Goal: Communication & Community: Answer question/provide support

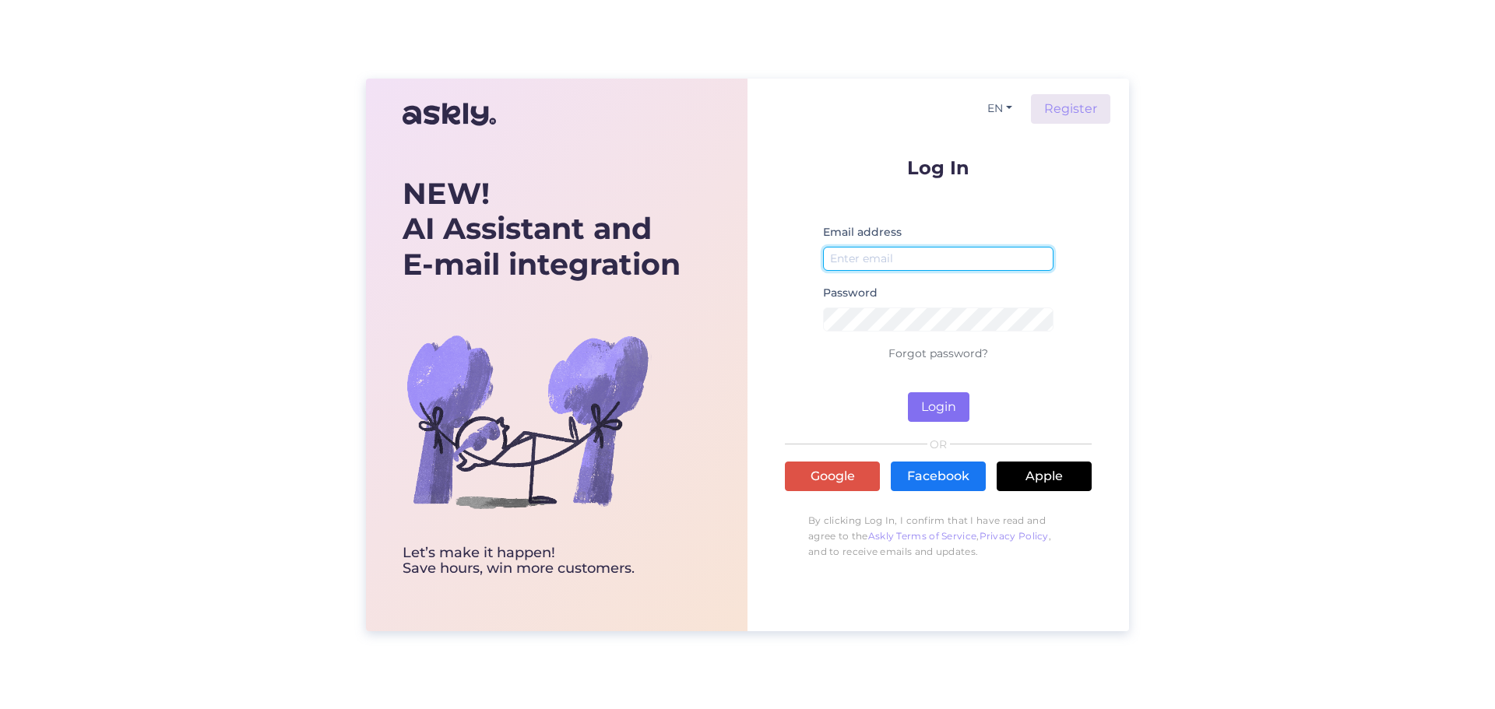
type input "[EMAIL_ADDRESS][DOMAIN_NAME]"
click at [927, 399] on button "Login" at bounding box center [939, 407] width 62 height 30
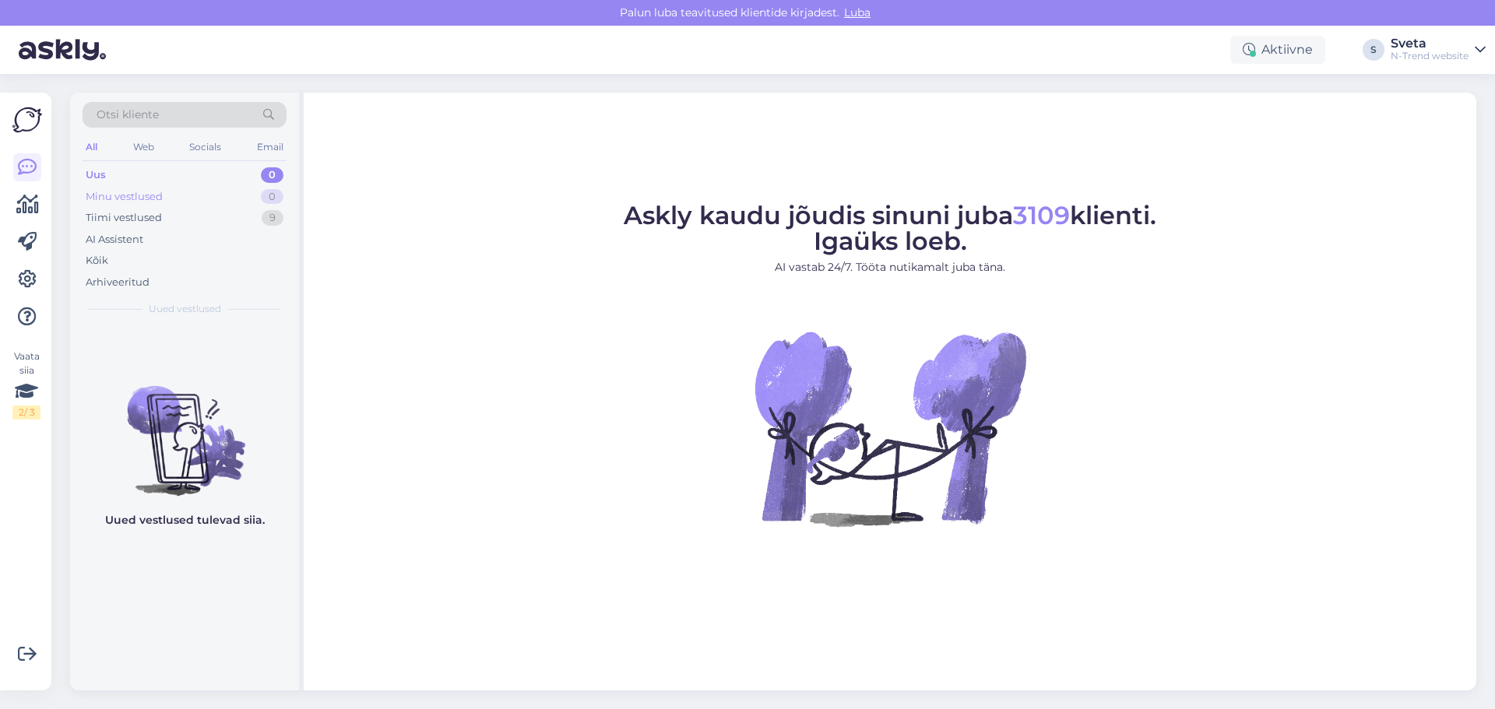
click at [108, 195] on div "Minu vestlused" at bounding box center [124, 197] width 77 height 16
click at [107, 216] on div "Tiimi vestlused" at bounding box center [124, 218] width 76 height 16
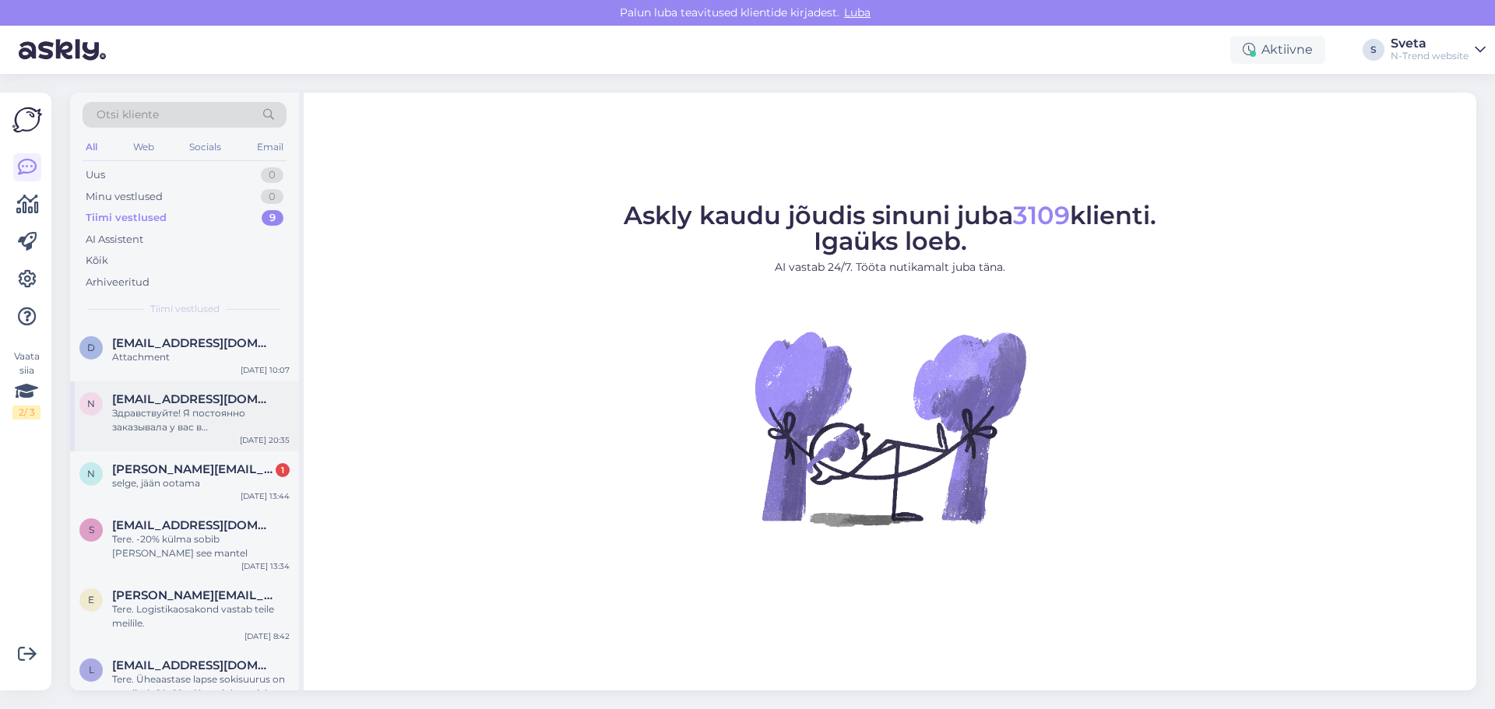
click at [166, 418] on div "Здравствуйте! Я постоянно заказывала у вас в [GEOGRAPHIC_DATA], сейчас зашла, а…" at bounding box center [201, 420] width 178 height 28
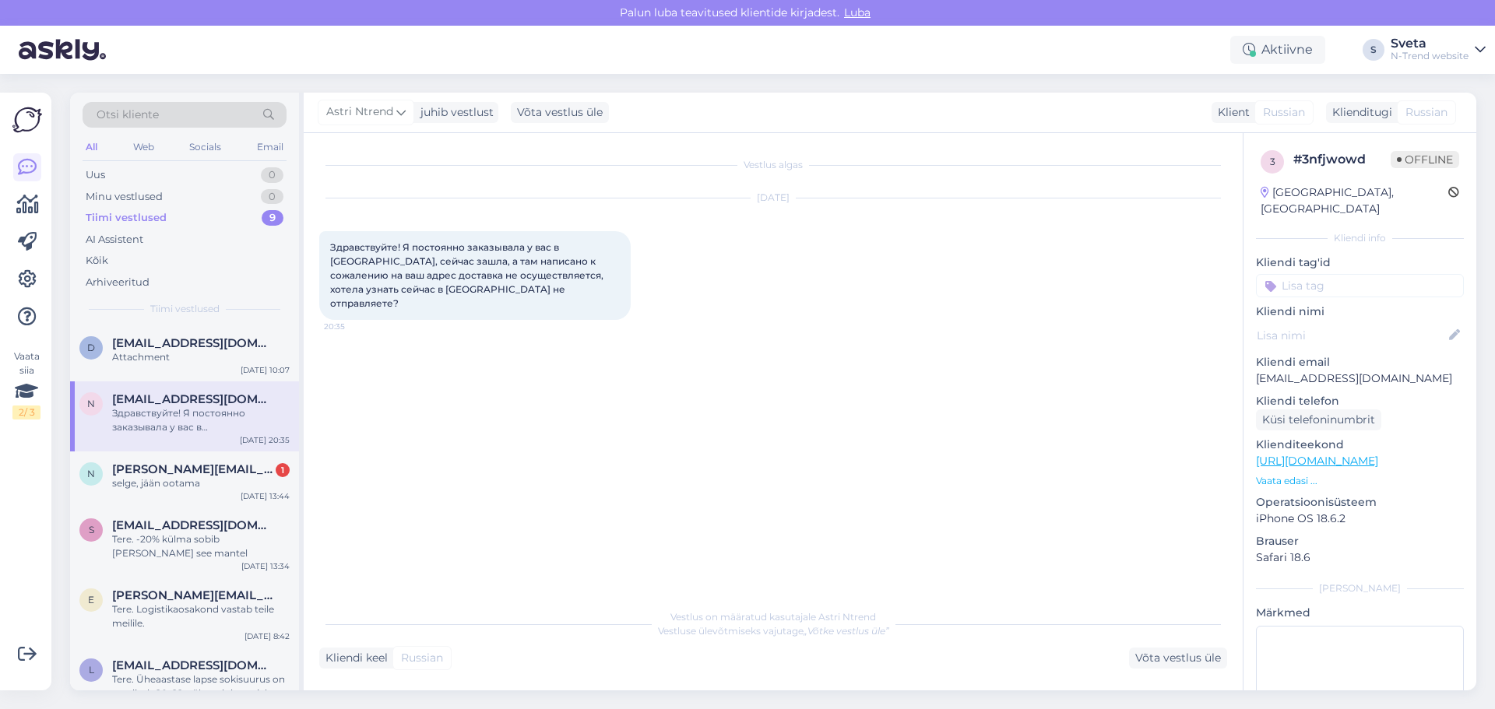
click at [432, 661] on span "Russian" at bounding box center [422, 658] width 42 height 16
click at [1142, 658] on div "Võta vestlus üle" at bounding box center [1178, 658] width 98 height 21
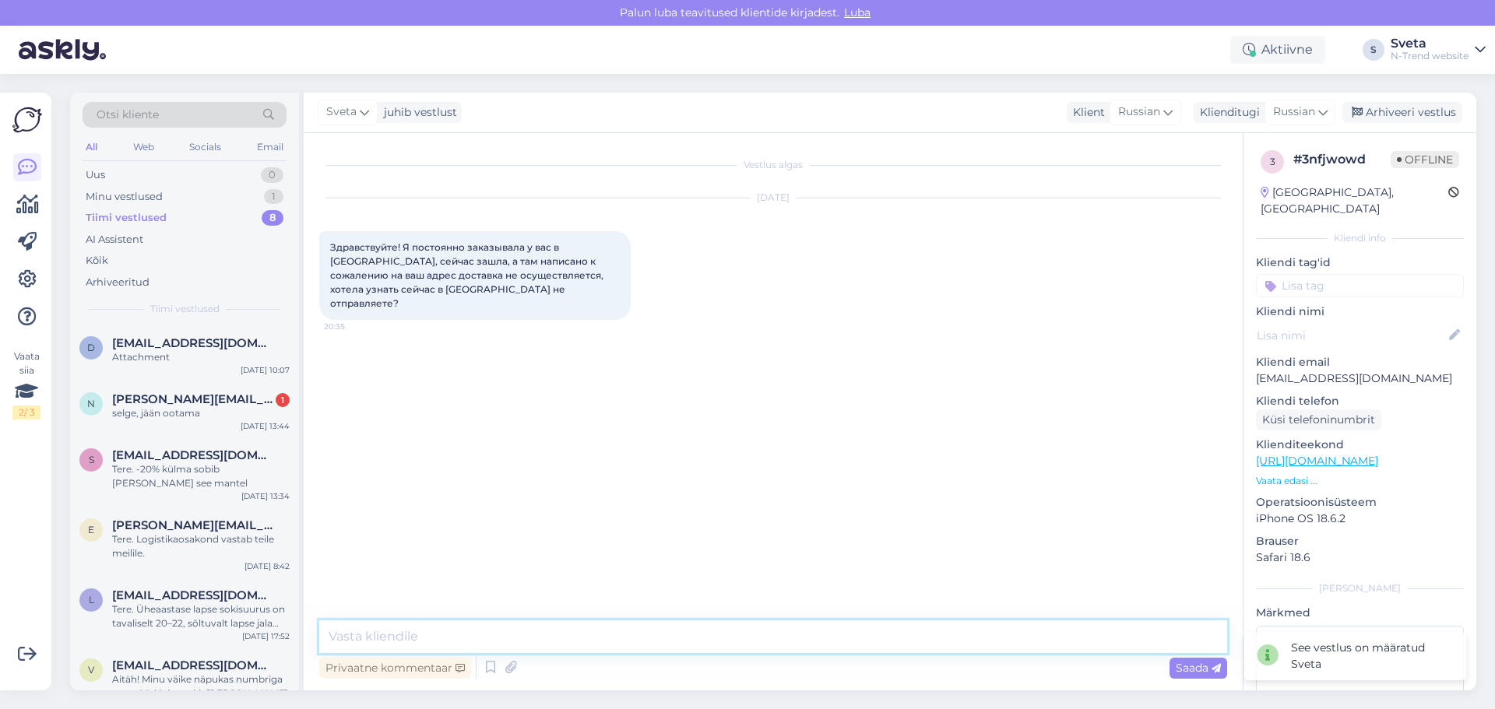
click at [476, 646] on textarea at bounding box center [773, 637] width 908 height 33
click at [390, 633] on textarea at bounding box center [773, 637] width 908 height 33
paste textarea "Здравствуйте! Пожалуйста, проверьте, что страна, в которую доставляется посылка…"
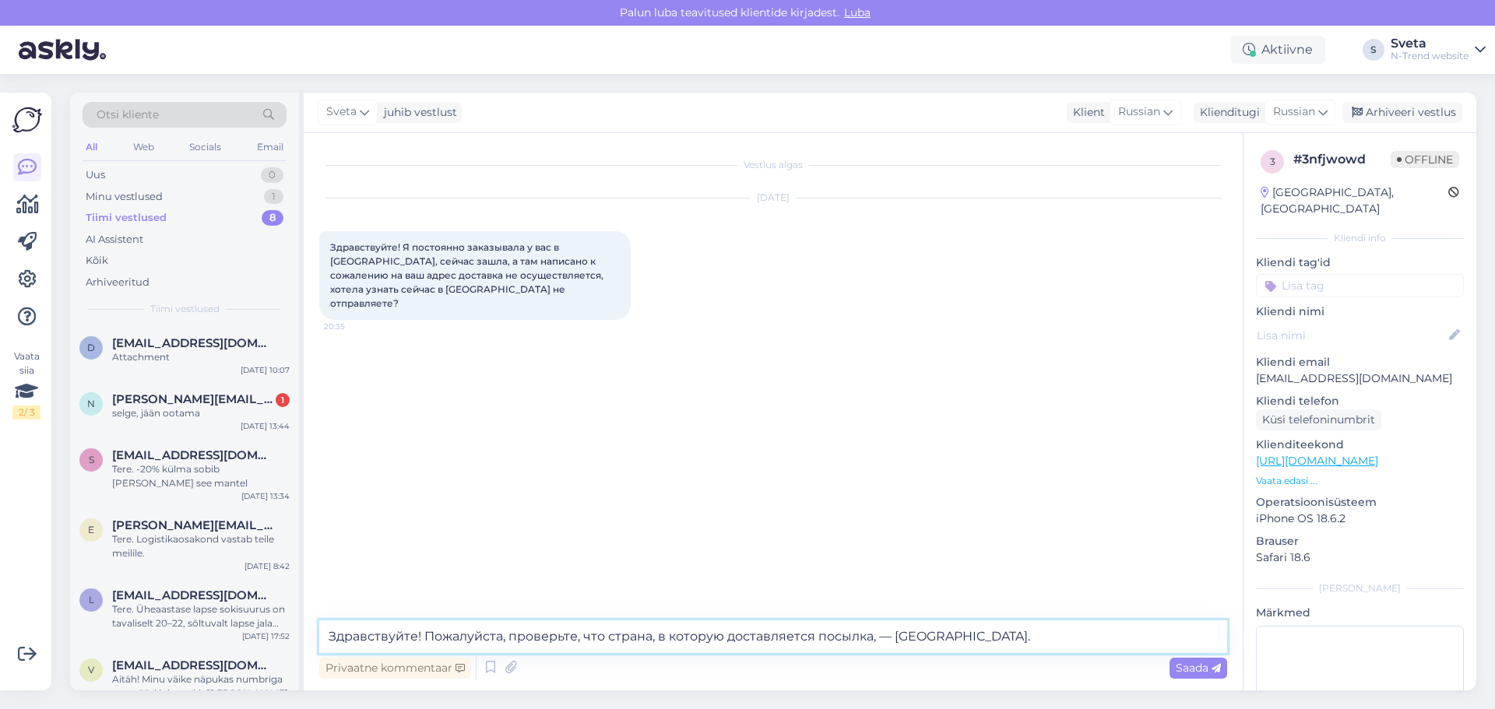
click at [873, 638] on textarea "Здравствуйте! Пожалуйста, проверьте, что страна, в которую доставляется посылка…" at bounding box center [773, 637] width 908 height 33
type textarea "Здравствуйте! Пожалуйста, проверьте, что страна, в которую доставляется посылка…"
click at [1194, 669] on span "Saada" at bounding box center [1198, 668] width 45 height 14
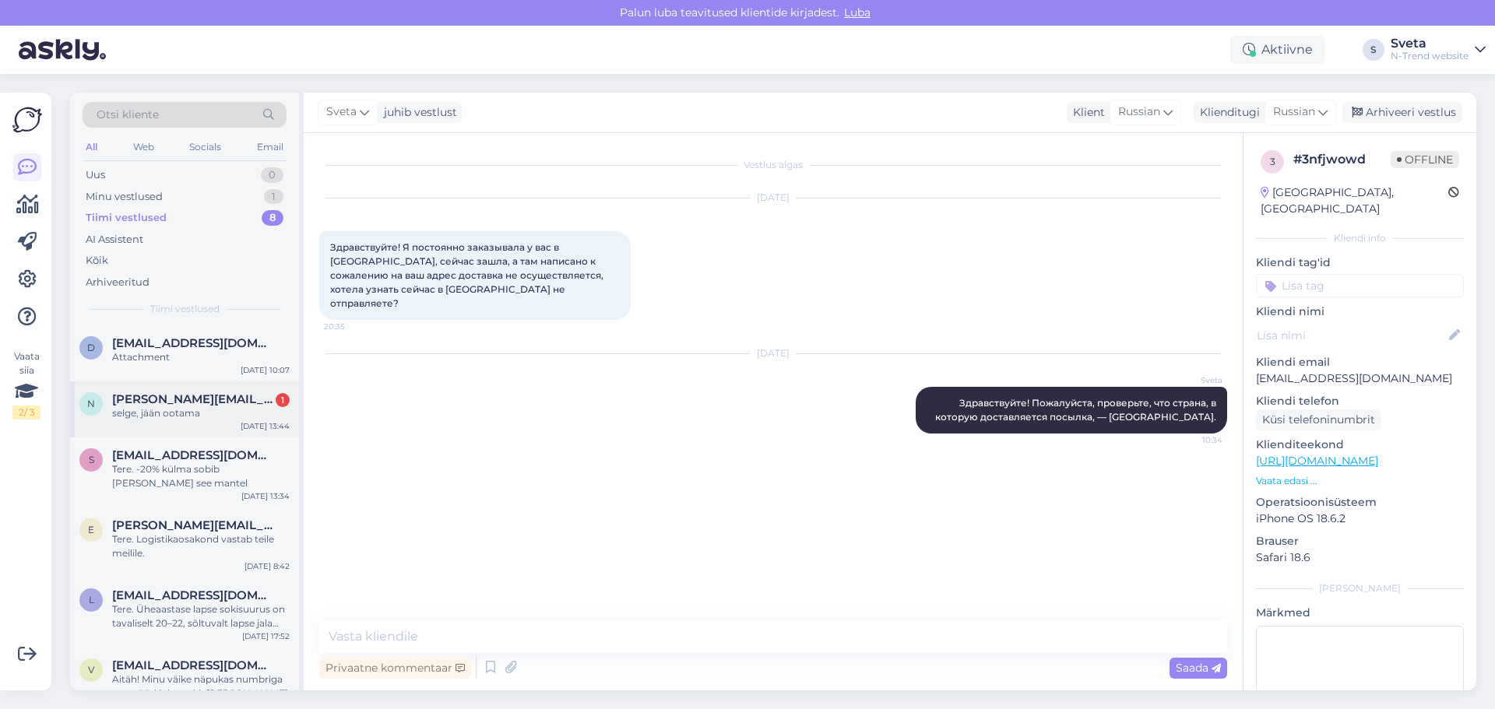
click at [215, 413] on div "selge, jään ootama" at bounding box center [201, 413] width 178 height 14
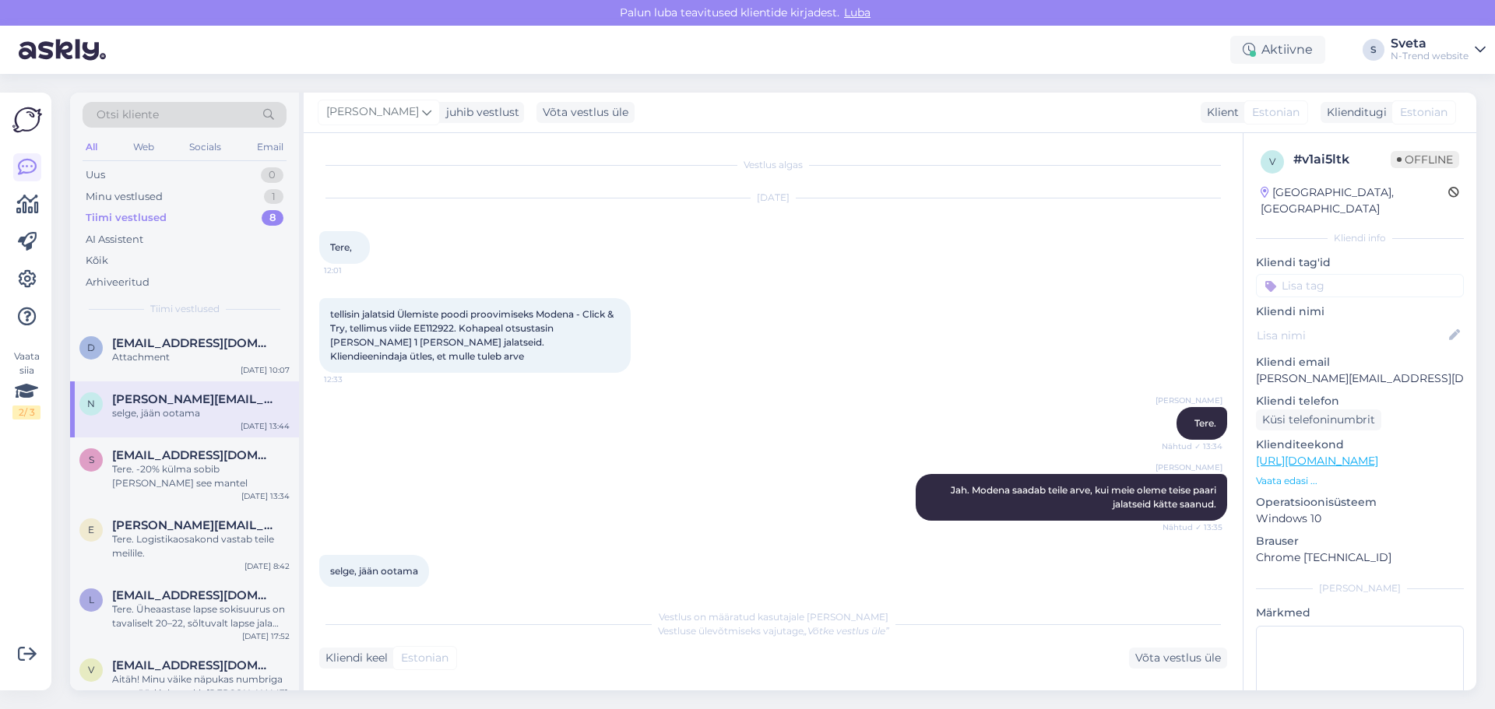
scroll to position [4, 0]
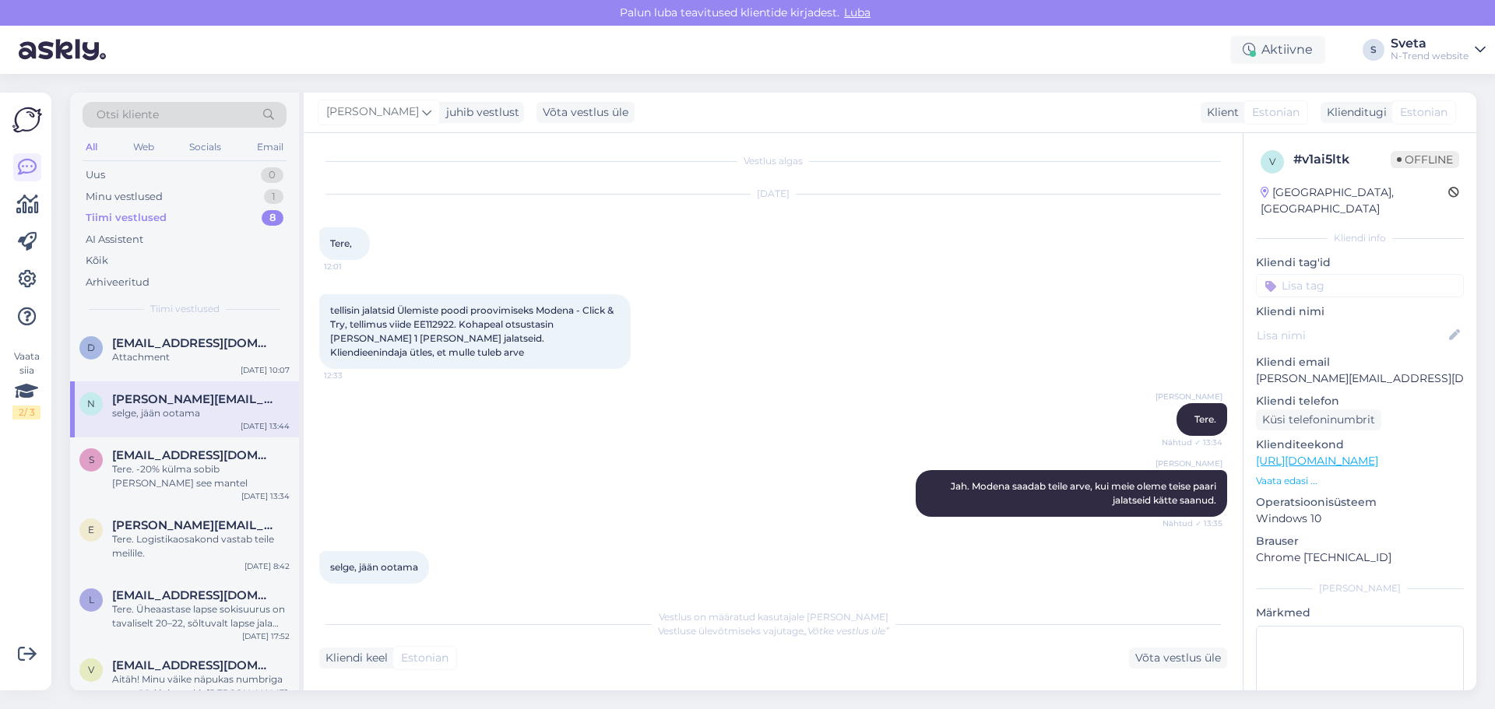
click at [338, 637] on div "Vestlus on määratud kasutajale [PERSON_NAME] Vestluse ülevõtmiseks vajutage „Võ…" at bounding box center [773, 624] width 908 height 28
click at [137, 472] on div "Tere. -20% külma sobib [PERSON_NAME] see mantel" at bounding box center [201, 476] width 178 height 28
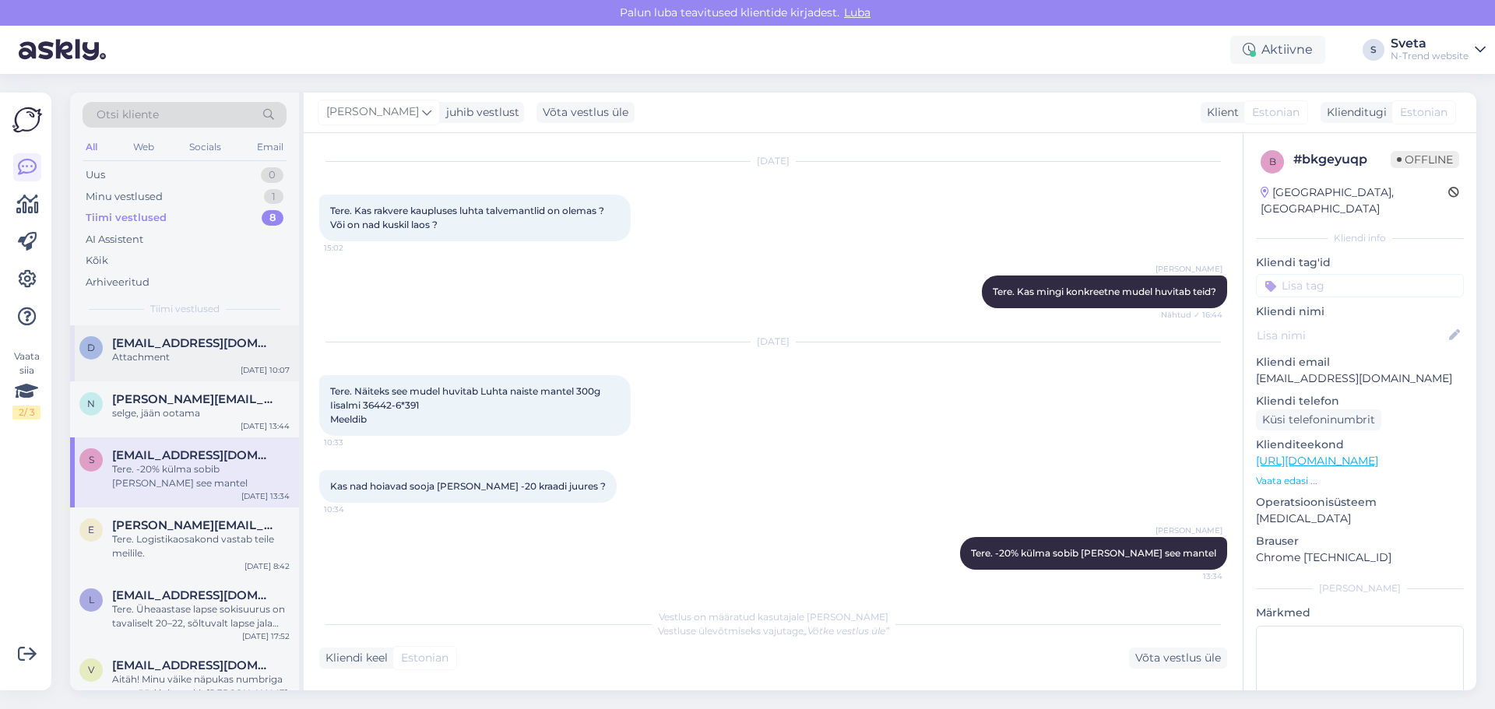
click at [135, 345] on span "[EMAIL_ADDRESS][DOMAIN_NAME]" at bounding box center [193, 343] width 162 height 14
